Goal: Find specific page/section: Find specific page/section

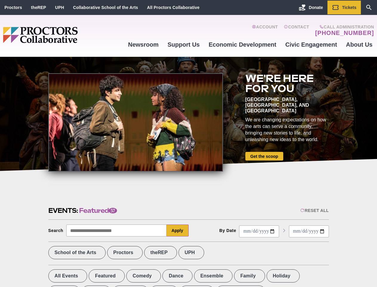
click at [188, 143] on div at bounding box center [135, 122] width 175 height 98
click at [314, 210] on div "Reset All" at bounding box center [314, 210] width 28 height 5
click at [178, 230] on button "Apply" at bounding box center [178, 230] width 22 height 12
